Goal: Information Seeking & Learning: Find specific fact

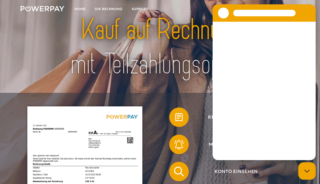
scroll to position [13, 0]
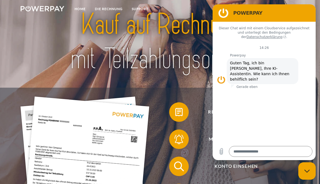
click at [307, 172] on icon "Messaging-Fenster schließen" at bounding box center [308, 171] width 6 height 4
type textarea "*"
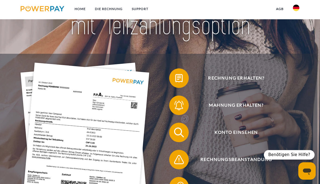
scroll to position [47, 0]
click at [182, 76] on img at bounding box center [179, 78] width 12 height 12
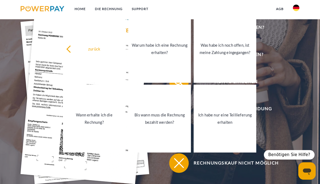
scroll to position [98, 0]
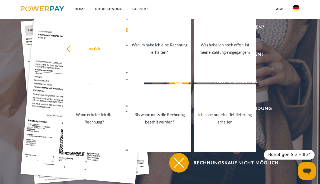
click at [177, 166] on span at bounding box center [172, 163] width 24 height 24
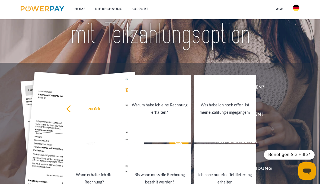
scroll to position [36, 0]
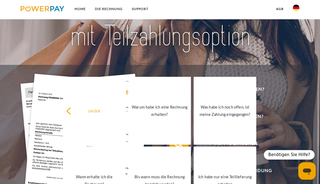
click at [81, 112] on div "zurück" at bounding box center [94, 110] width 56 height 7
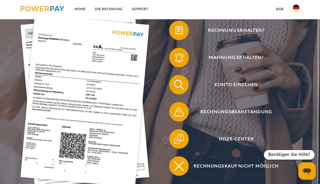
scroll to position [95, 0]
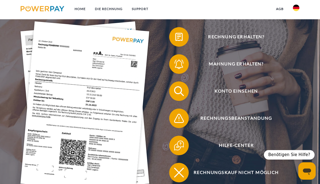
click at [69, 127] on img at bounding box center [84, 107] width 129 height 172
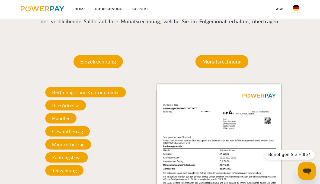
scroll to position [471, 0]
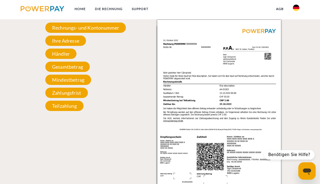
click at [115, 29] on span "Rechnungs- und Kontonummer" at bounding box center [85, 28] width 81 height 10
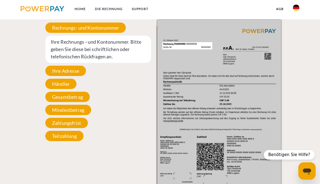
click at [186, 54] on img at bounding box center [219, 107] width 124 height 175
click at [184, 53] on img at bounding box center [219, 107] width 124 height 175
click at [133, 58] on span "Ihre Rechnungs –und Kontonummer. Bitte geben Sie diese bei schriftlichen oder t…" at bounding box center [98, 49] width 106 height 27
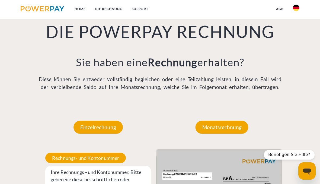
scroll to position [346, 0]
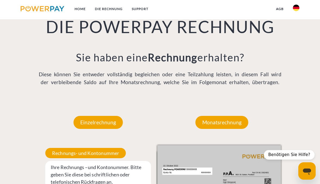
click at [232, 125] on p "Monatsrechnung" at bounding box center [222, 122] width 53 height 13
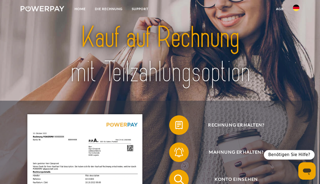
scroll to position [1, 0]
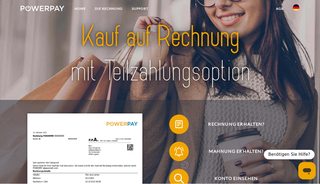
click at [83, 11] on link "Home" at bounding box center [80, 9] width 20 height 10
click at [87, 10] on link "Home" at bounding box center [80, 9] width 20 height 10
click at [84, 12] on link "Home" at bounding box center [80, 9] width 20 height 10
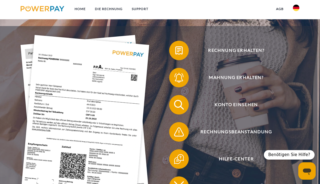
scroll to position [72, 0]
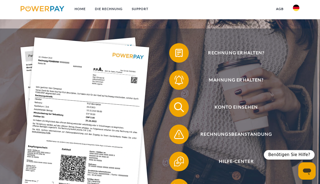
click at [179, 108] on img at bounding box center [179, 107] width 12 height 12
